Goal: Task Accomplishment & Management: Manage account settings

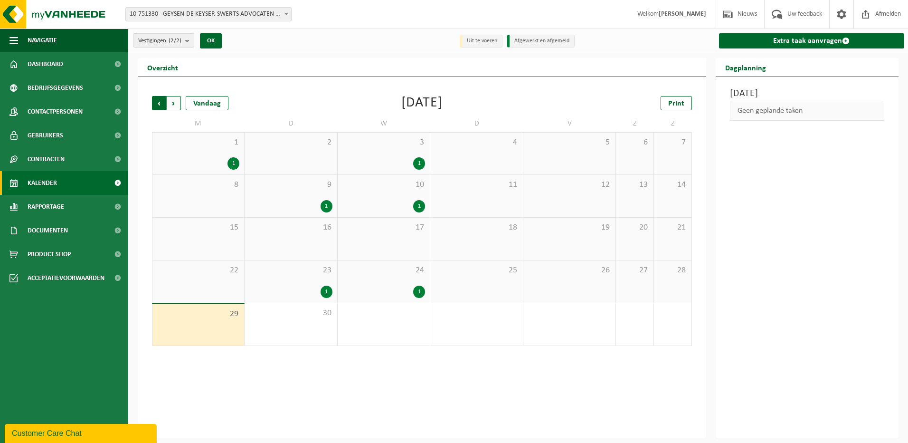
click at [179, 104] on span "Volgende" at bounding box center [174, 103] width 14 height 14
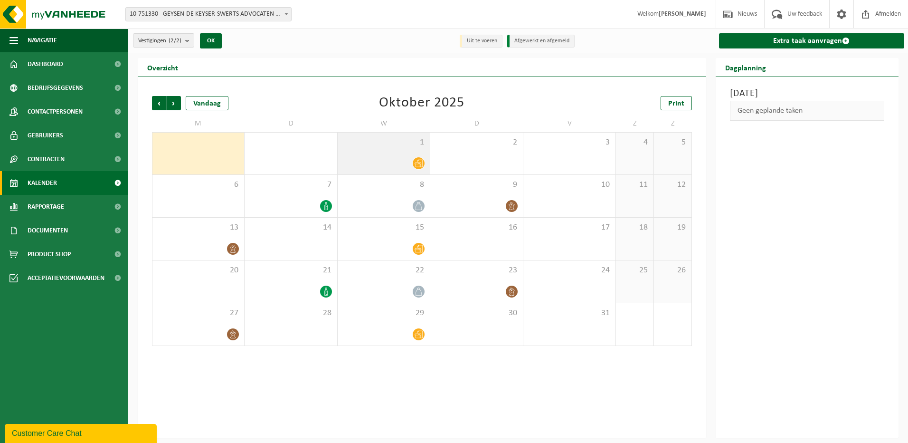
click at [396, 149] on div "1" at bounding box center [384, 154] width 92 height 42
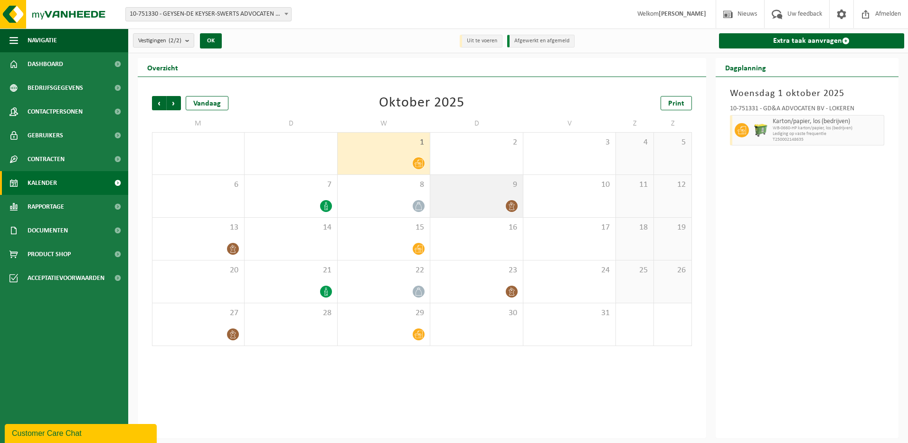
click at [458, 186] on span "9" at bounding box center [476, 185] width 83 height 10
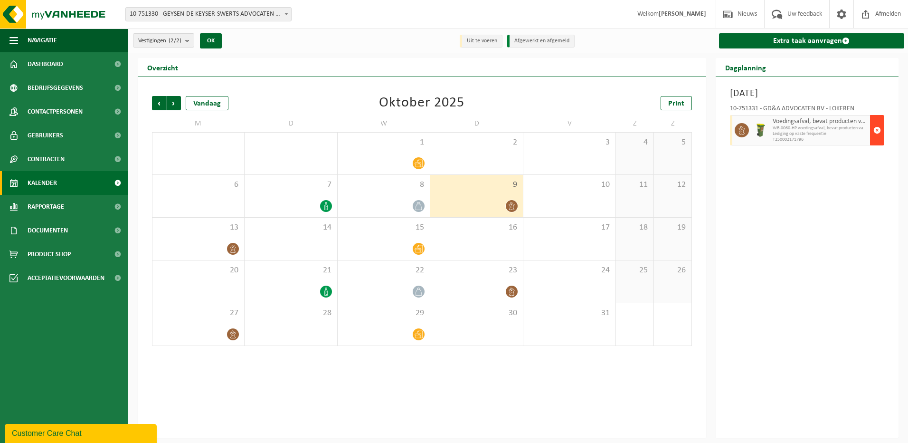
click at [883, 128] on button "button" at bounding box center [877, 130] width 14 height 30
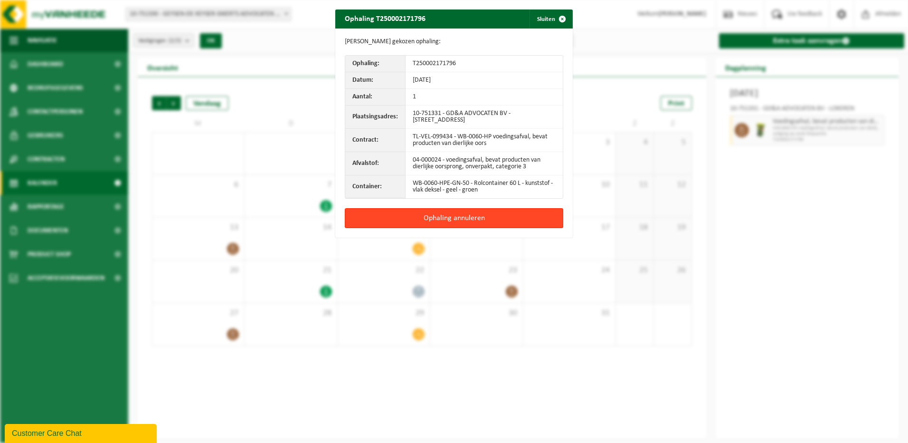
click at [437, 221] on button "Ophaling annuleren" at bounding box center [454, 218] width 219 height 20
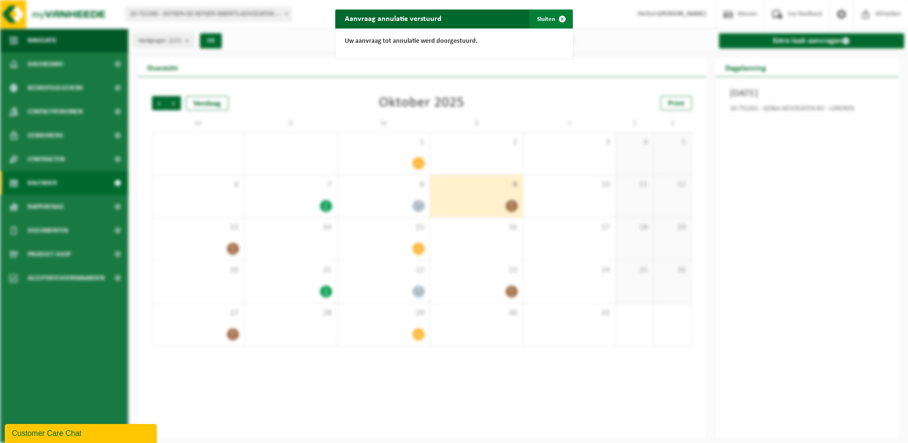
click at [559, 20] on span "button" at bounding box center [562, 19] width 19 height 19
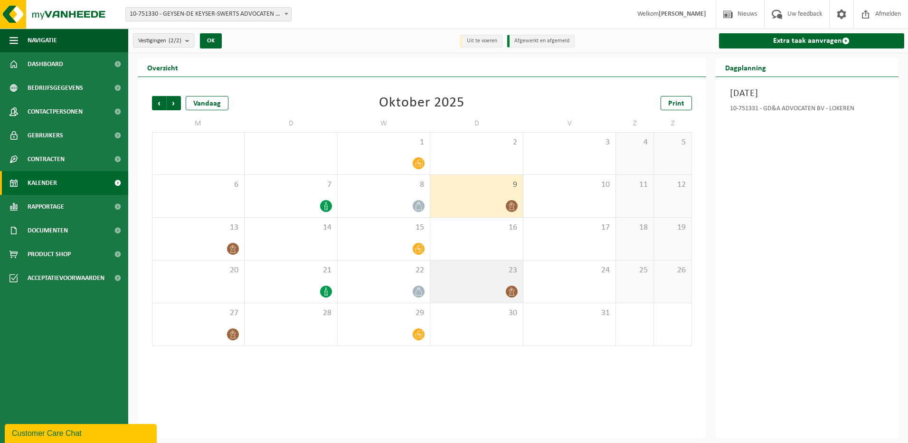
click at [501, 290] on div at bounding box center [476, 291] width 83 height 13
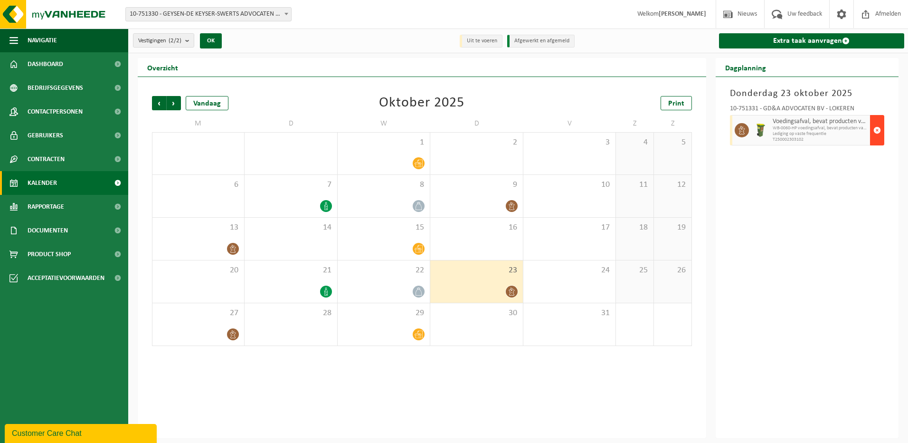
click at [882, 127] on button "button" at bounding box center [877, 130] width 14 height 30
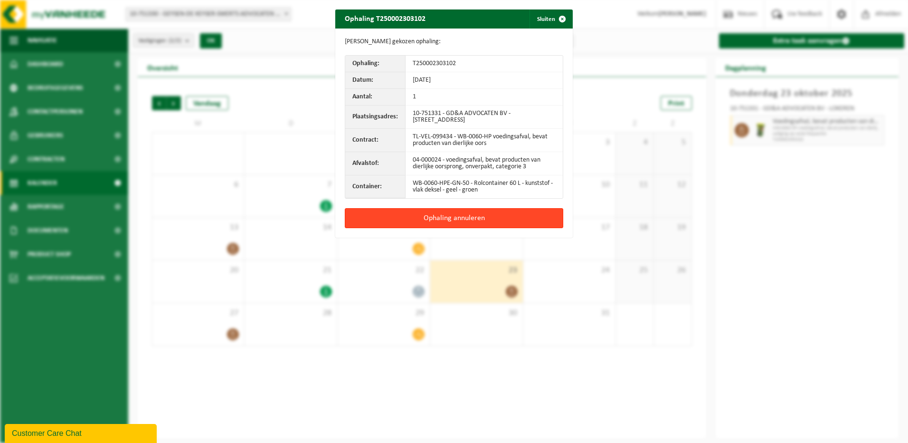
click at [470, 216] on button "Ophaling annuleren" at bounding box center [454, 218] width 219 height 20
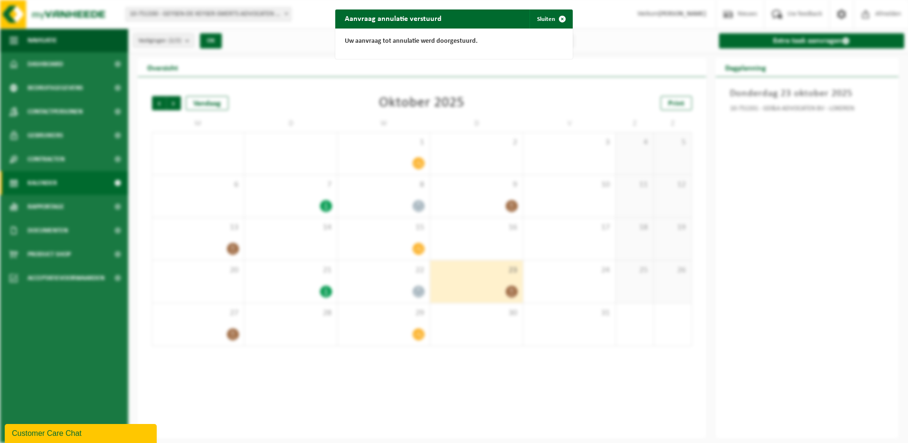
drag, startPoint x: 559, startPoint y: 19, endPoint x: 537, endPoint y: 44, distance: 33.3
click at [559, 20] on span "button" at bounding box center [562, 19] width 19 height 19
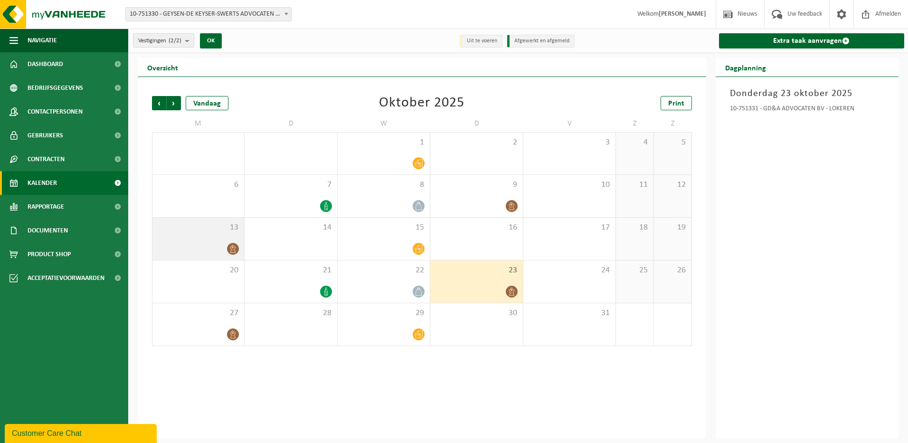
click at [196, 247] on div at bounding box center [198, 248] width 82 height 13
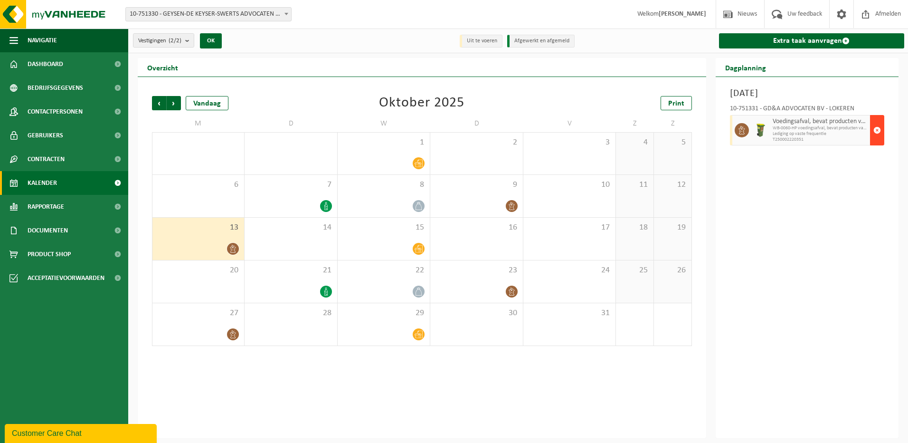
click at [877, 124] on span "button" at bounding box center [878, 130] width 8 height 19
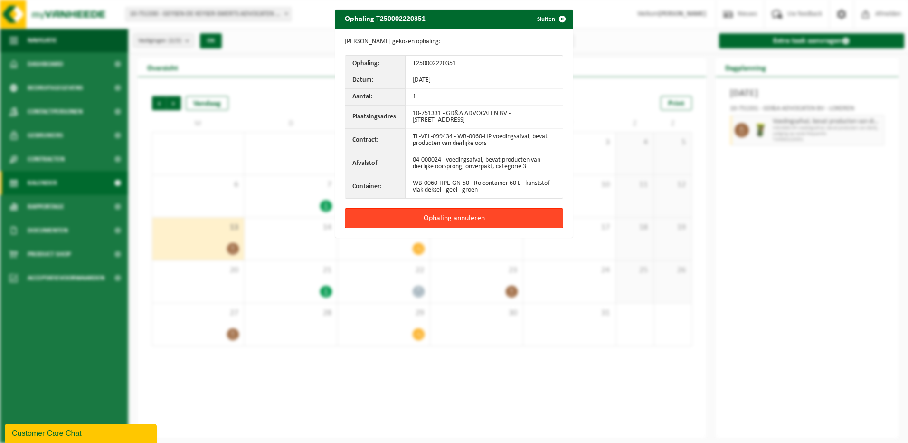
click at [443, 219] on button "Ophaling annuleren" at bounding box center [454, 218] width 219 height 20
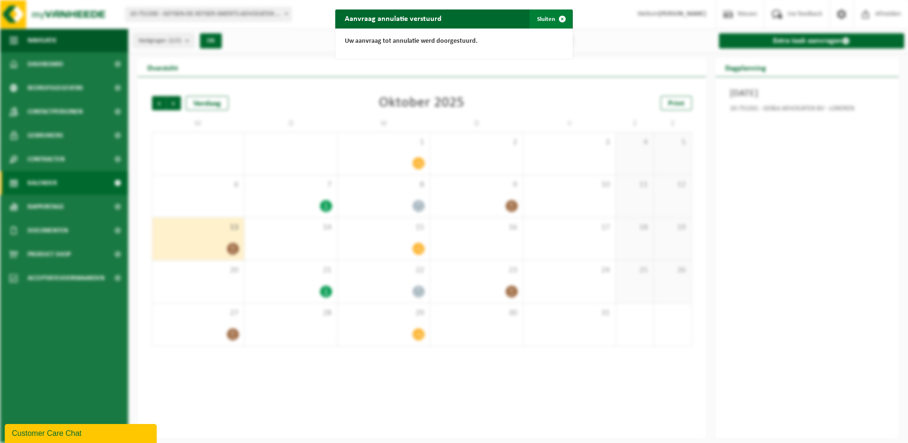
click at [556, 21] on span "button" at bounding box center [562, 19] width 19 height 19
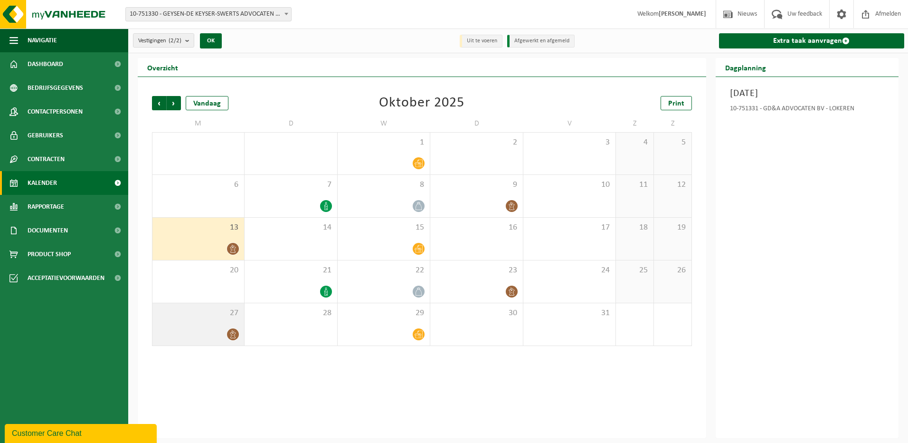
click at [211, 321] on div "27" at bounding box center [198, 324] width 92 height 42
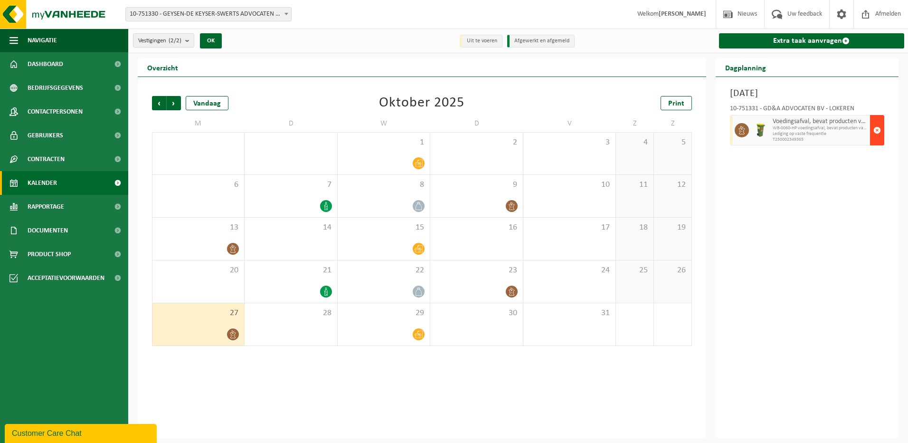
click at [877, 125] on span "button" at bounding box center [878, 130] width 8 height 19
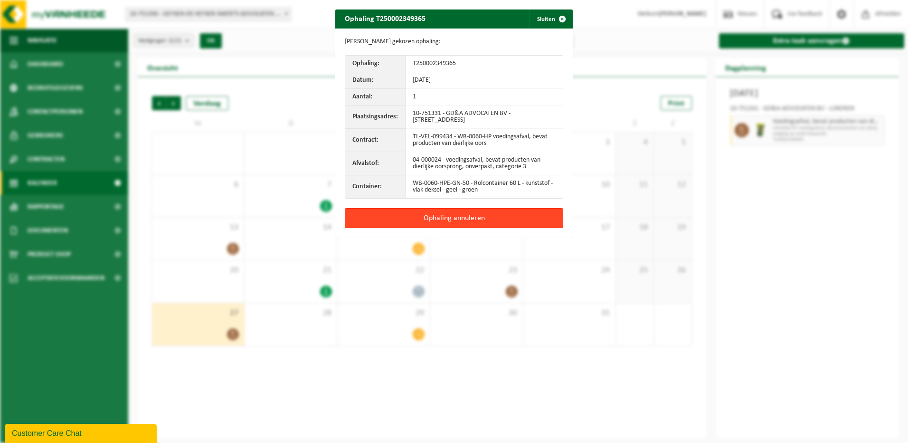
click at [443, 210] on button "Ophaling annuleren" at bounding box center [454, 218] width 219 height 20
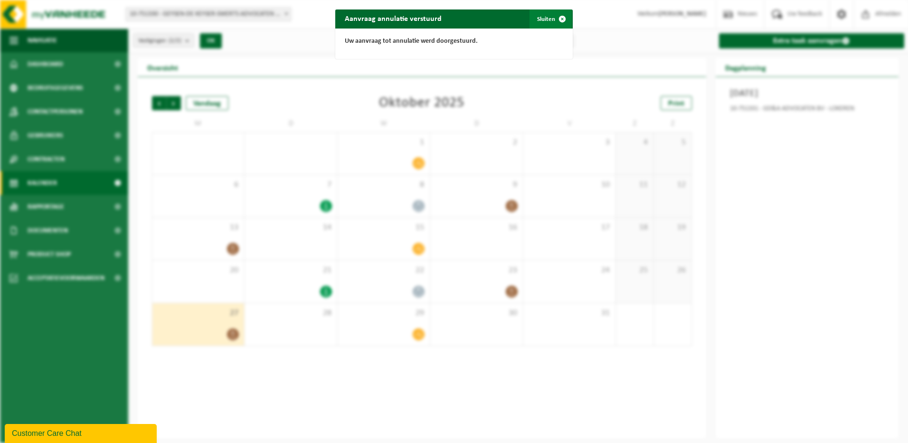
click at [559, 23] on span "button" at bounding box center [562, 19] width 19 height 19
